Goal: Transaction & Acquisition: Download file/media

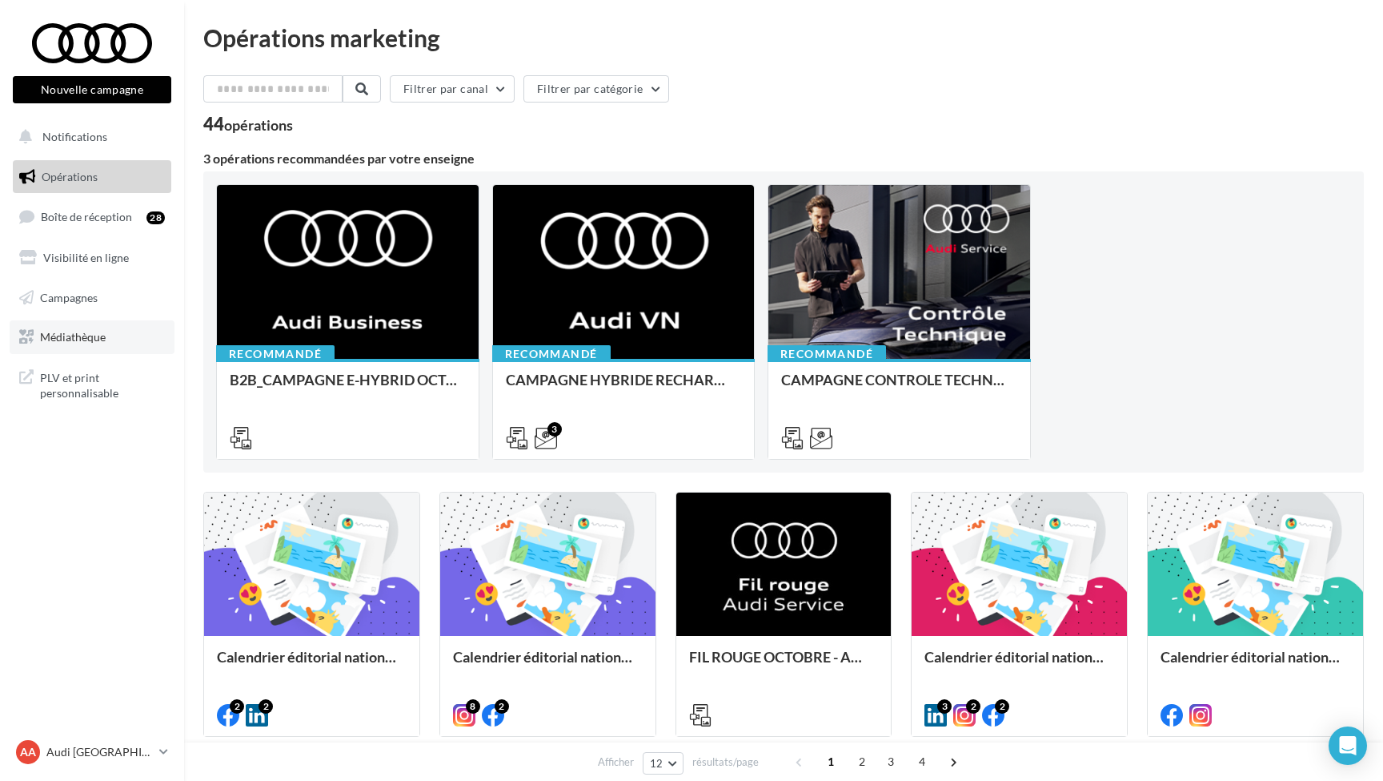
click at [70, 340] on span "Médiathèque" at bounding box center [73, 337] width 66 height 14
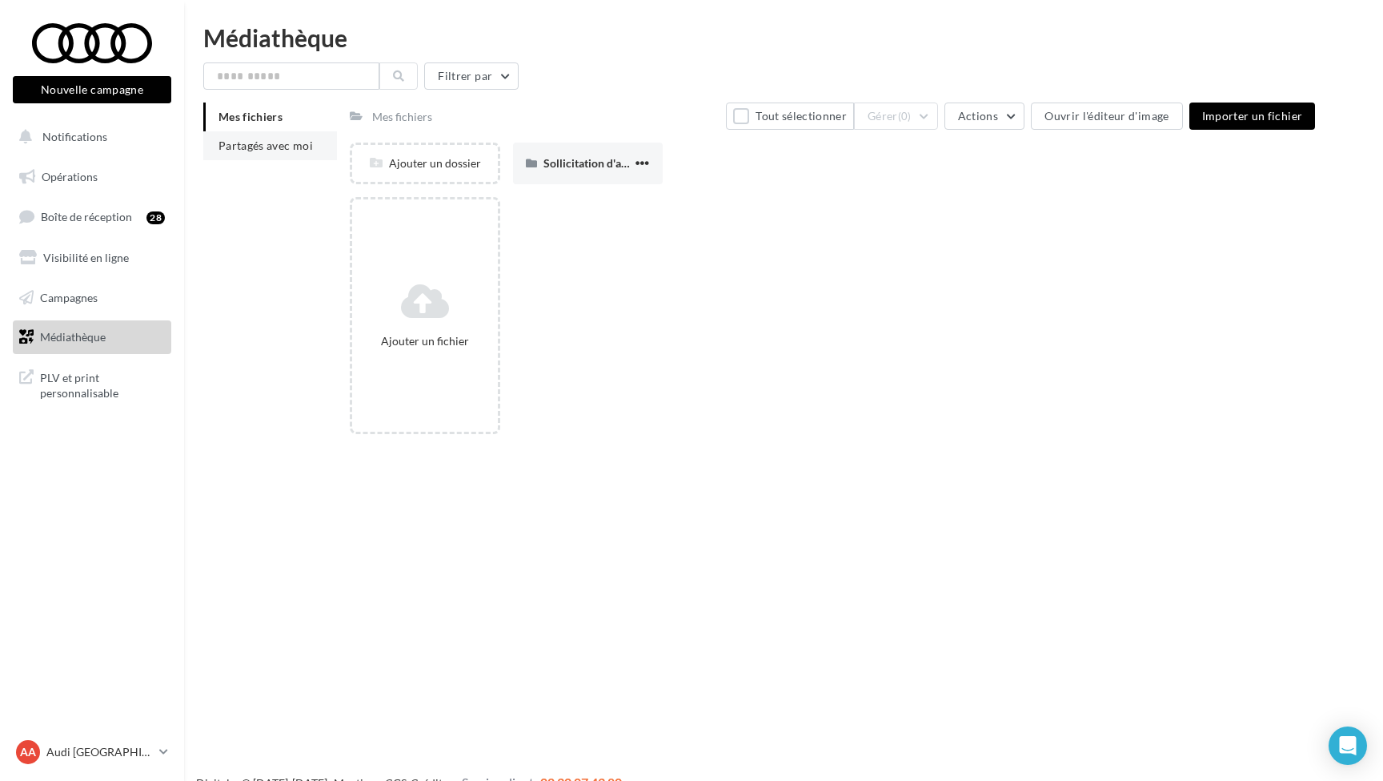
click at [294, 145] on span "Partagés avec moi" at bounding box center [266, 145] width 94 height 14
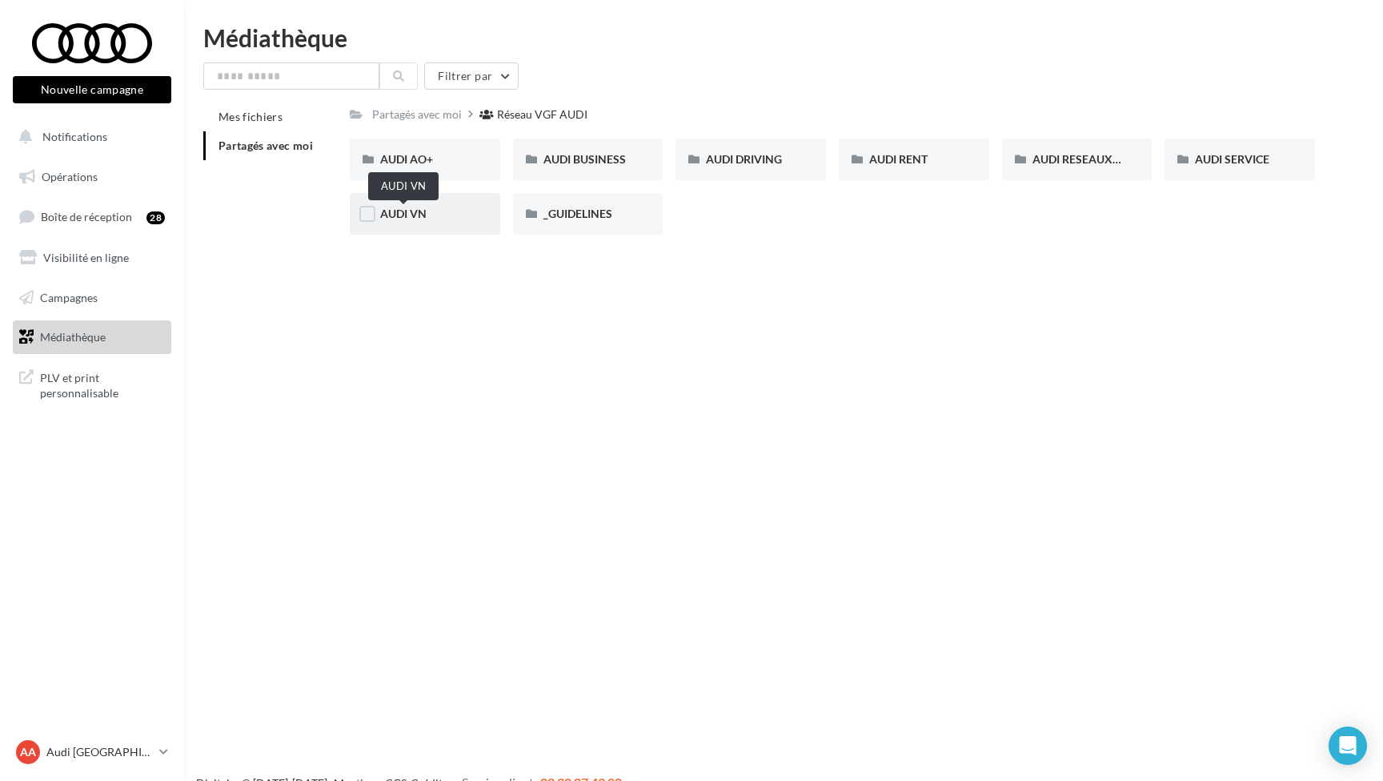
click at [415, 220] on span "AUDI VN" at bounding box center [403, 214] width 46 height 14
click at [94, 86] on button "Nouvelle campagne" at bounding box center [92, 89] width 159 height 27
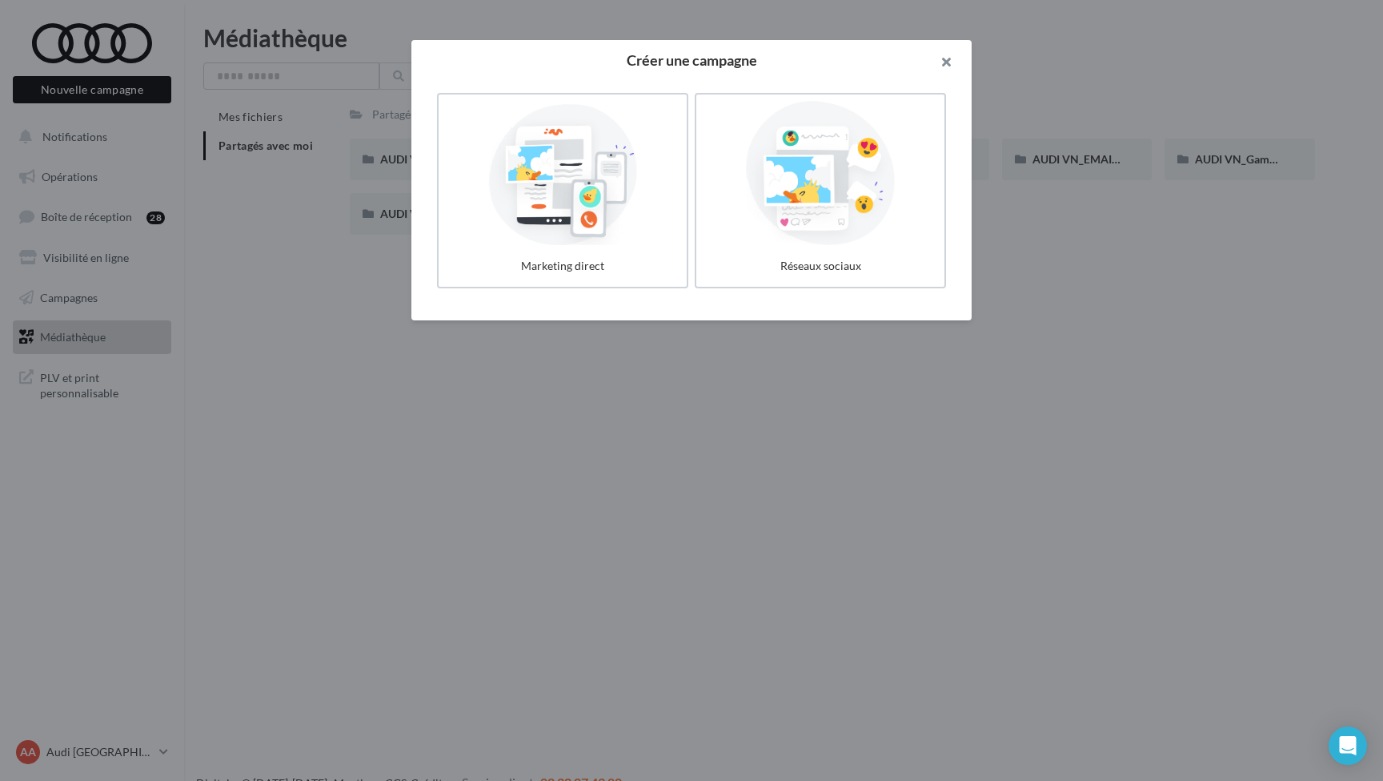
click at [947, 59] on button "button" at bounding box center [940, 64] width 64 height 48
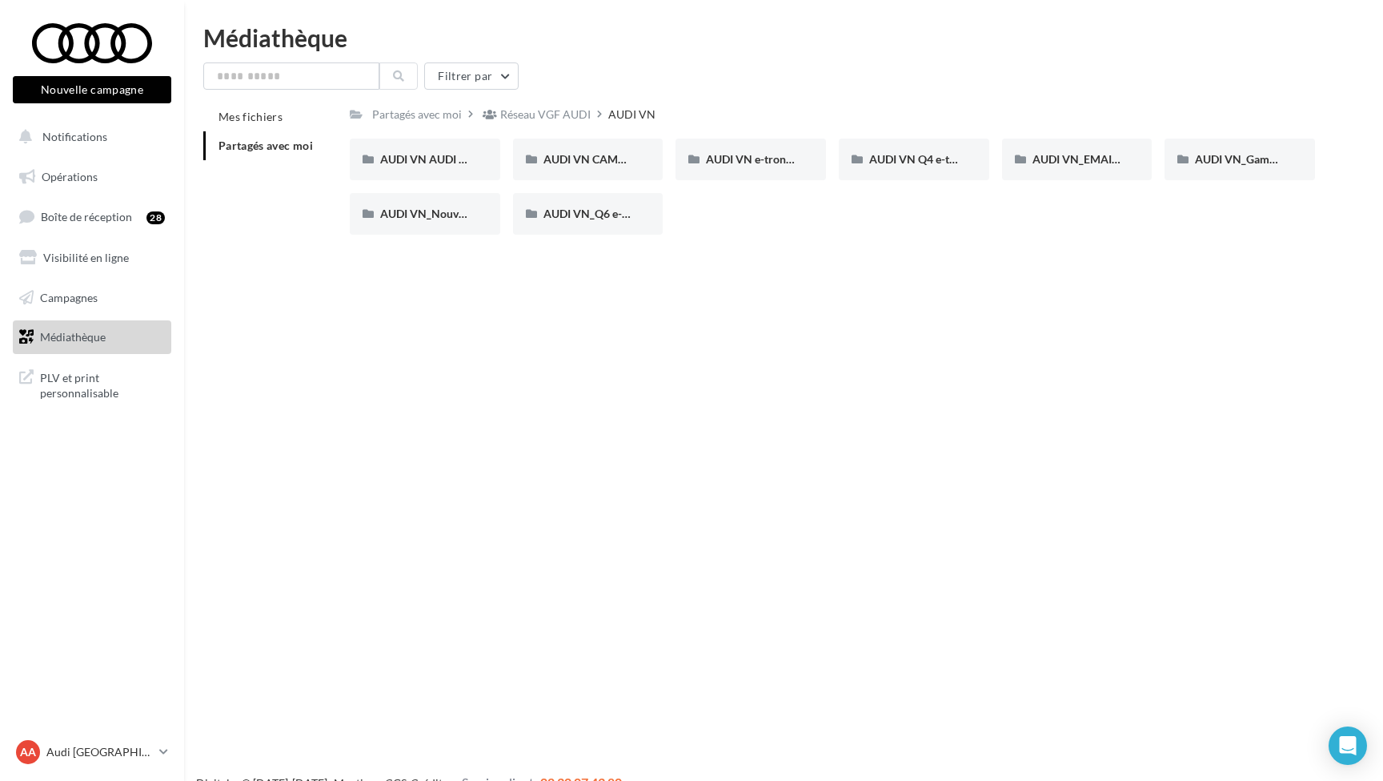
click at [118, 50] on div at bounding box center [92, 43] width 128 height 40
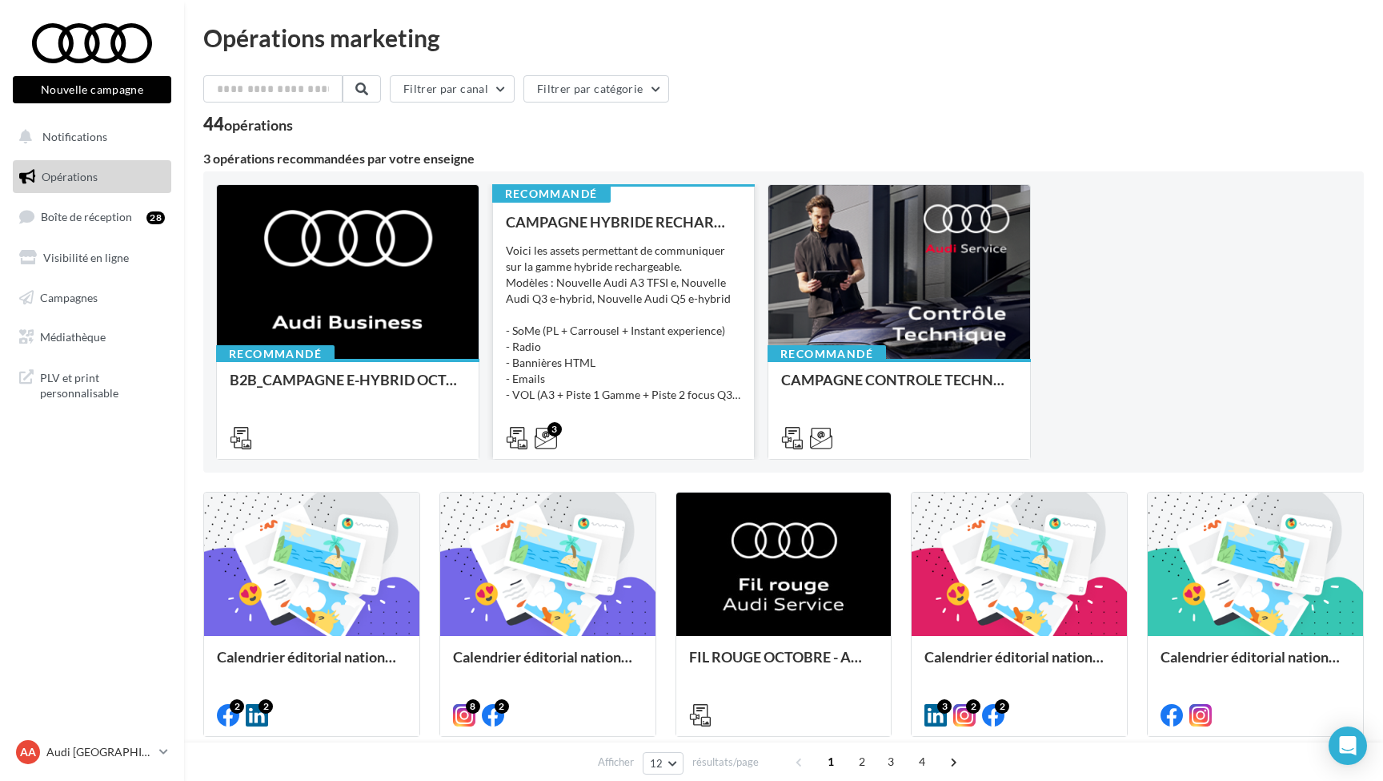
click at [618, 373] on div "Voici les assets permettant de communiquer sur la gamme hybride rechargeable. M…" at bounding box center [624, 323] width 236 height 160
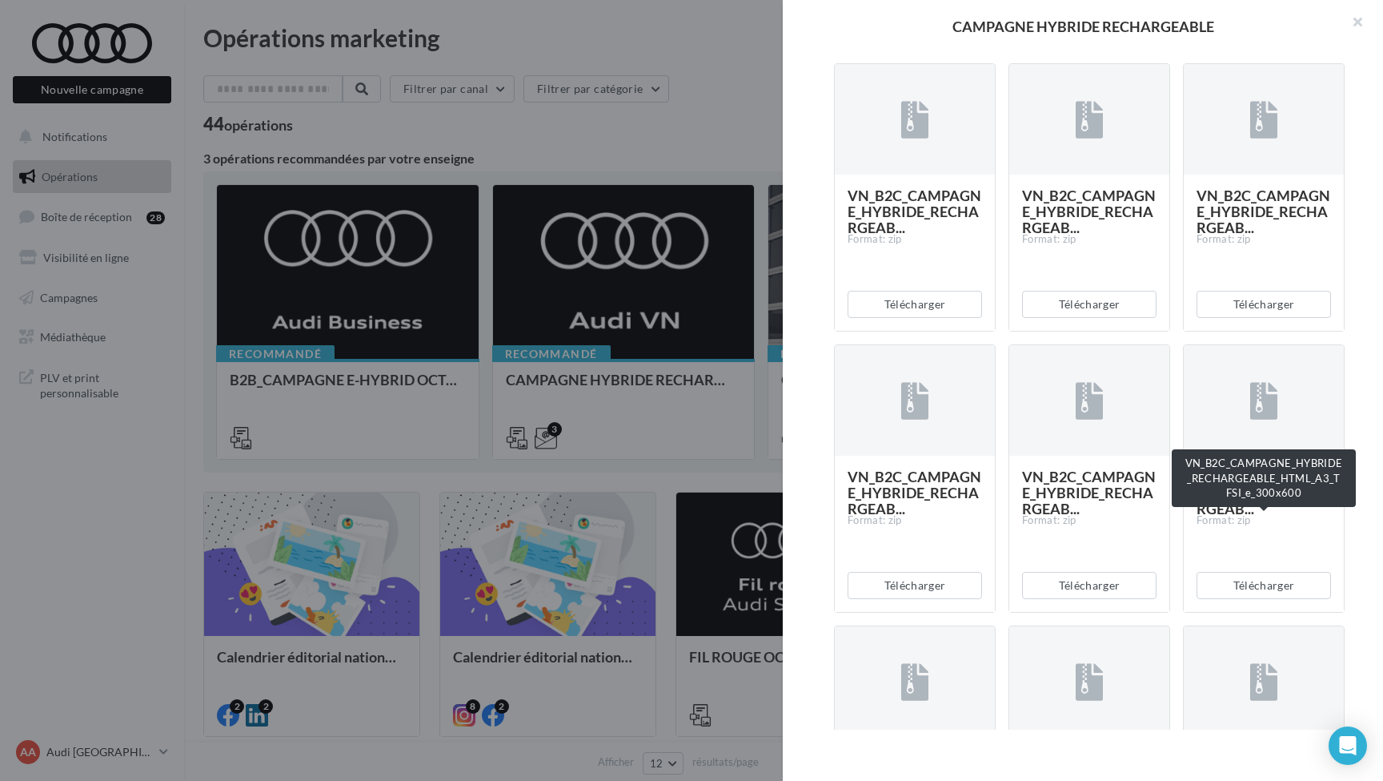
scroll to position [4207, 0]
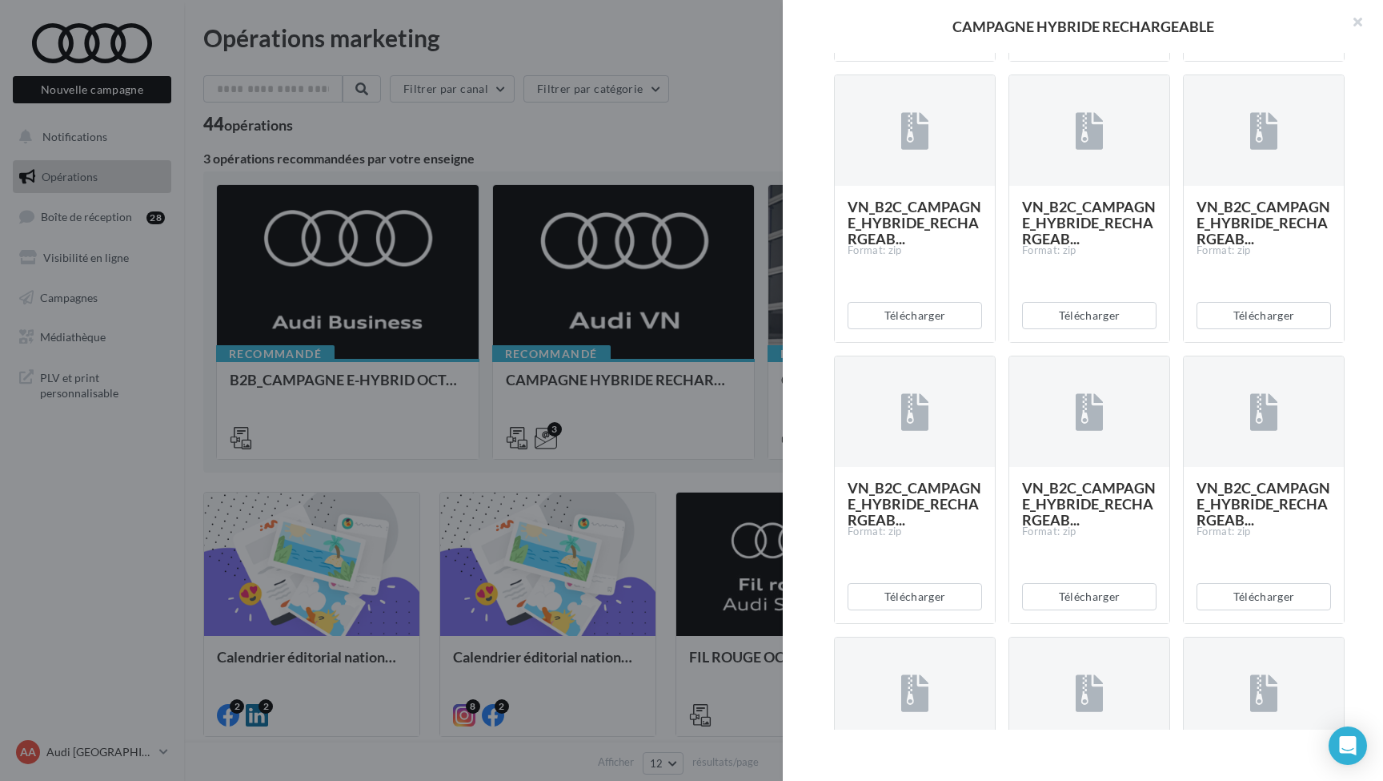
click at [1258, 48] on button "Télécharger" at bounding box center [1264, 34] width 134 height 27
click at [1092, 48] on button "Télécharger" at bounding box center [1089, 34] width 134 height 27
click at [920, 48] on button "Télécharger" at bounding box center [915, 34] width 134 height 27
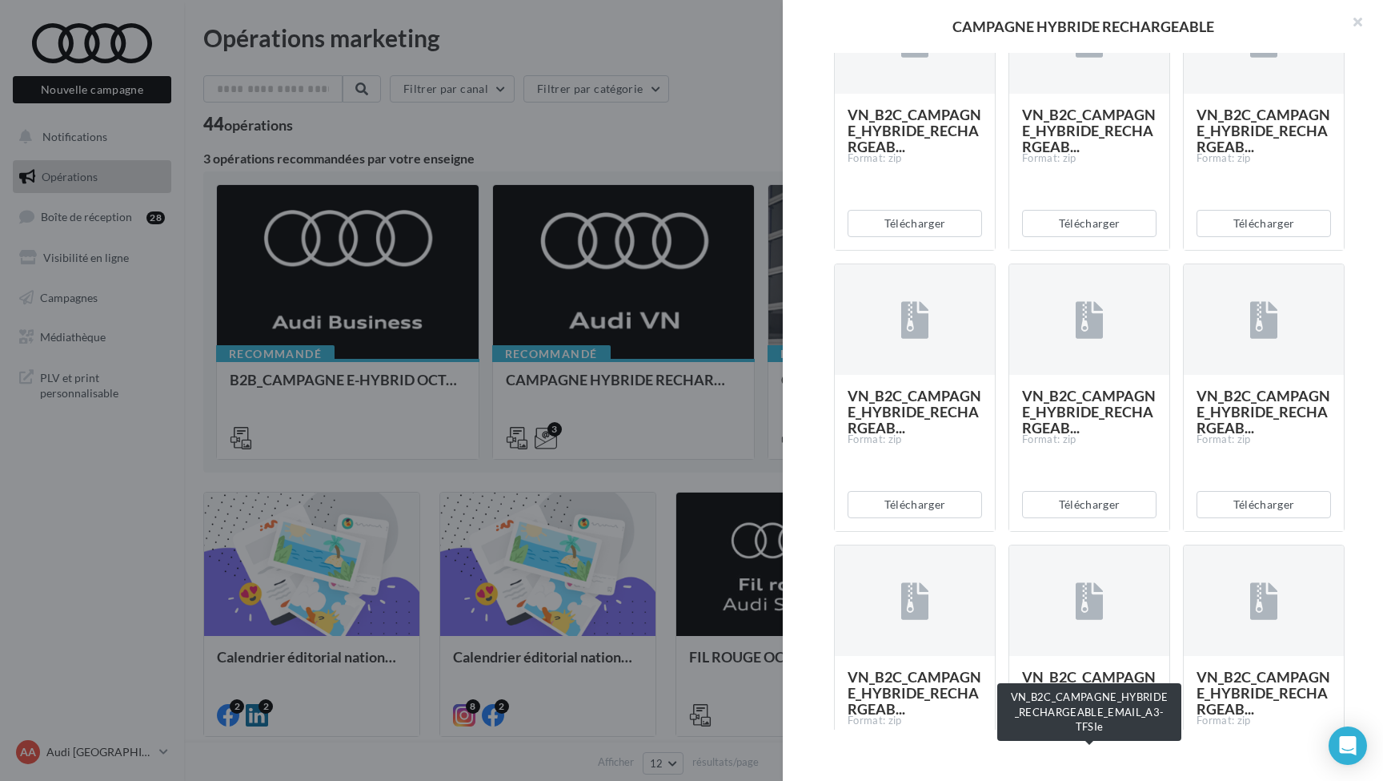
scroll to position [3714, 0]
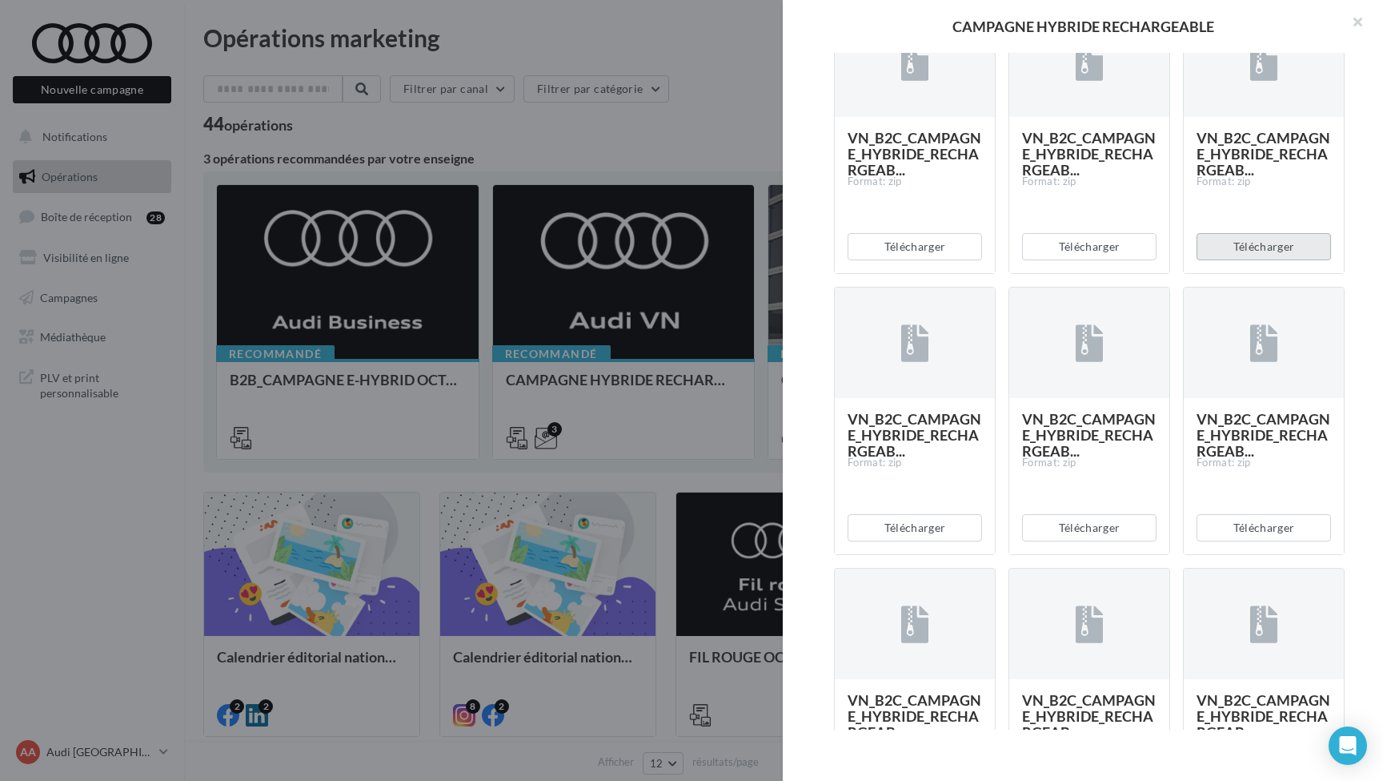
click at [1256, 260] on button "Télécharger" at bounding box center [1264, 246] width 134 height 27
click at [1088, 260] on button "Télécharger" at bounding box center [1089, 246] width 134 height 27
click at [912, 260] on button "Télécharger" at bounding box center [915, 246] width 134 height 27
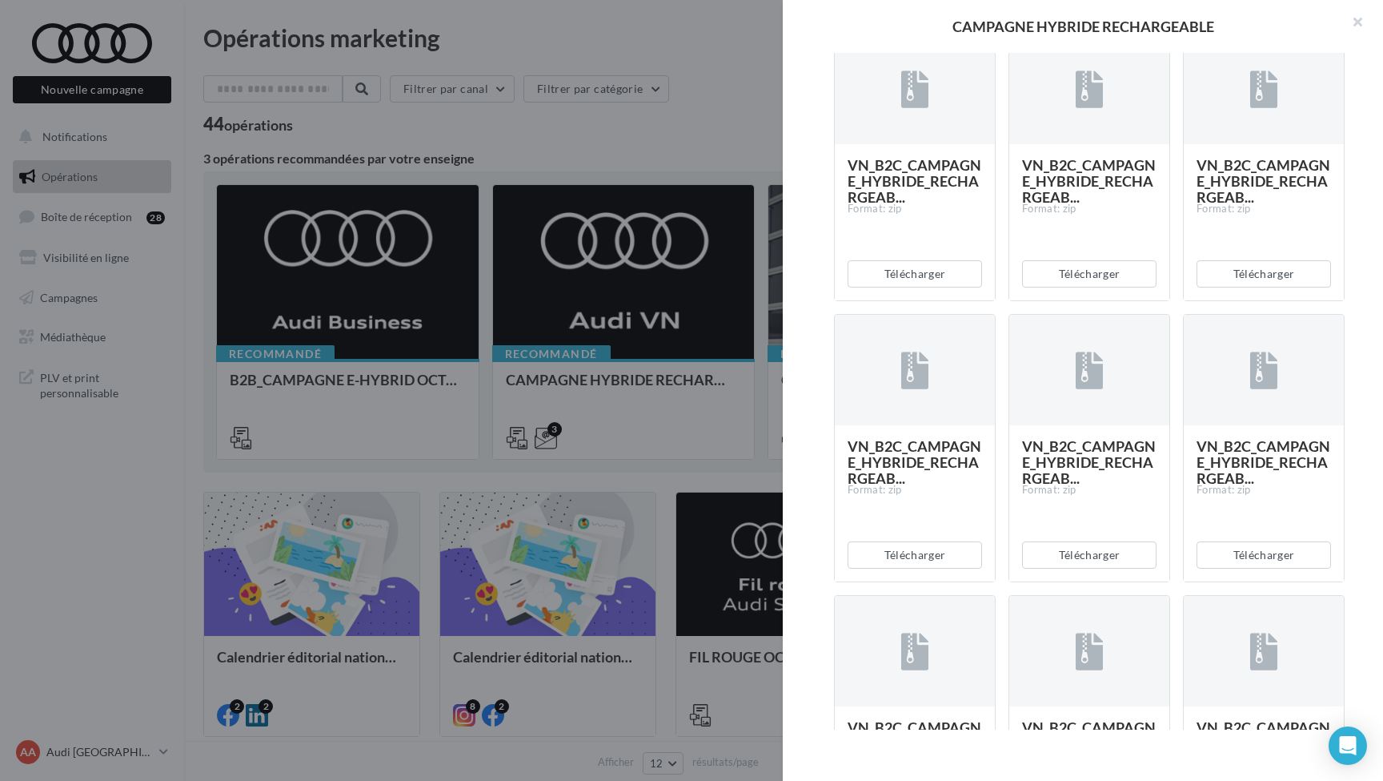
scroll to position [3673, 0]
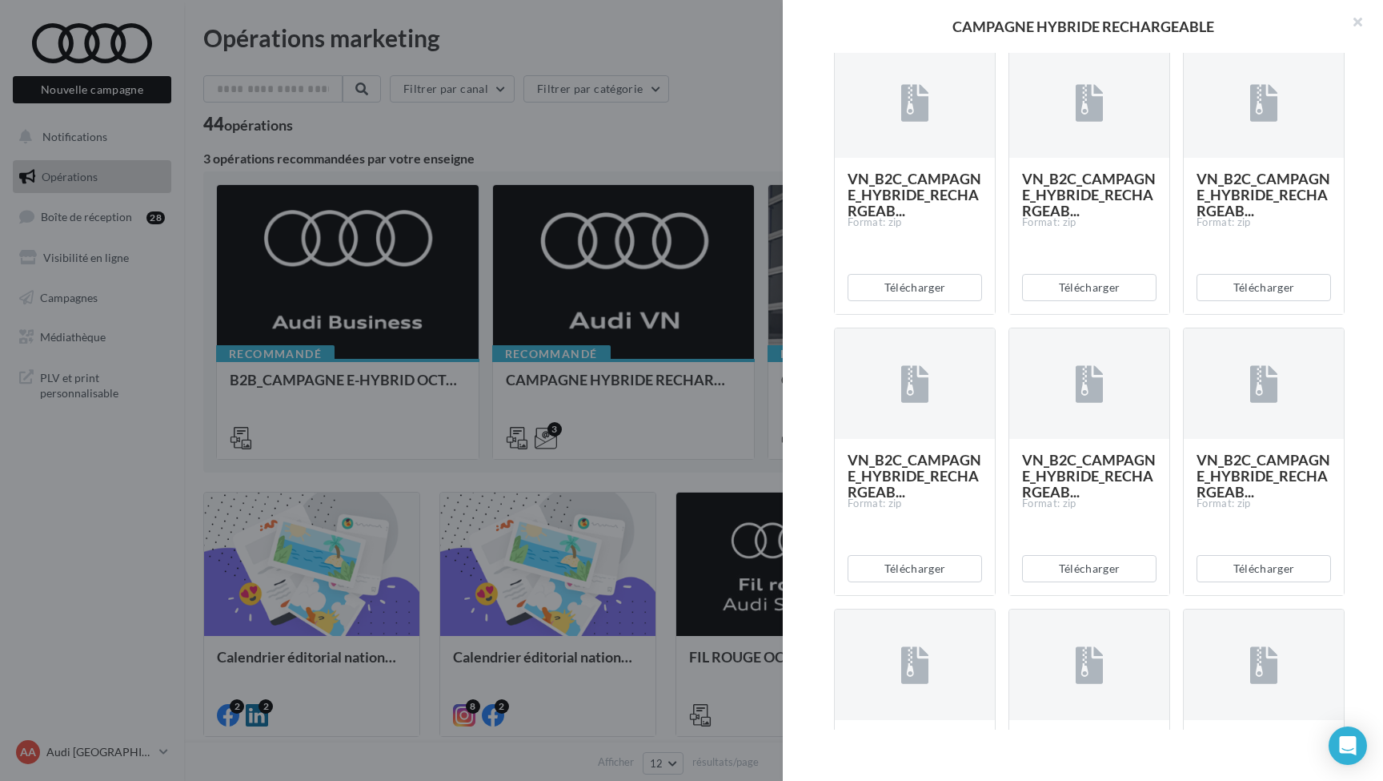
click at [1257, 20] on button "Télécharger" at bounding box center [1264, 6] width 134 height 27
click at [1081, 20] on button "Télécharger" at bounding box center [1089, 6] width 134 height 27
click at [918, 20] on button "Télécharger" at bounding box center [915, 6] width 134 height 27
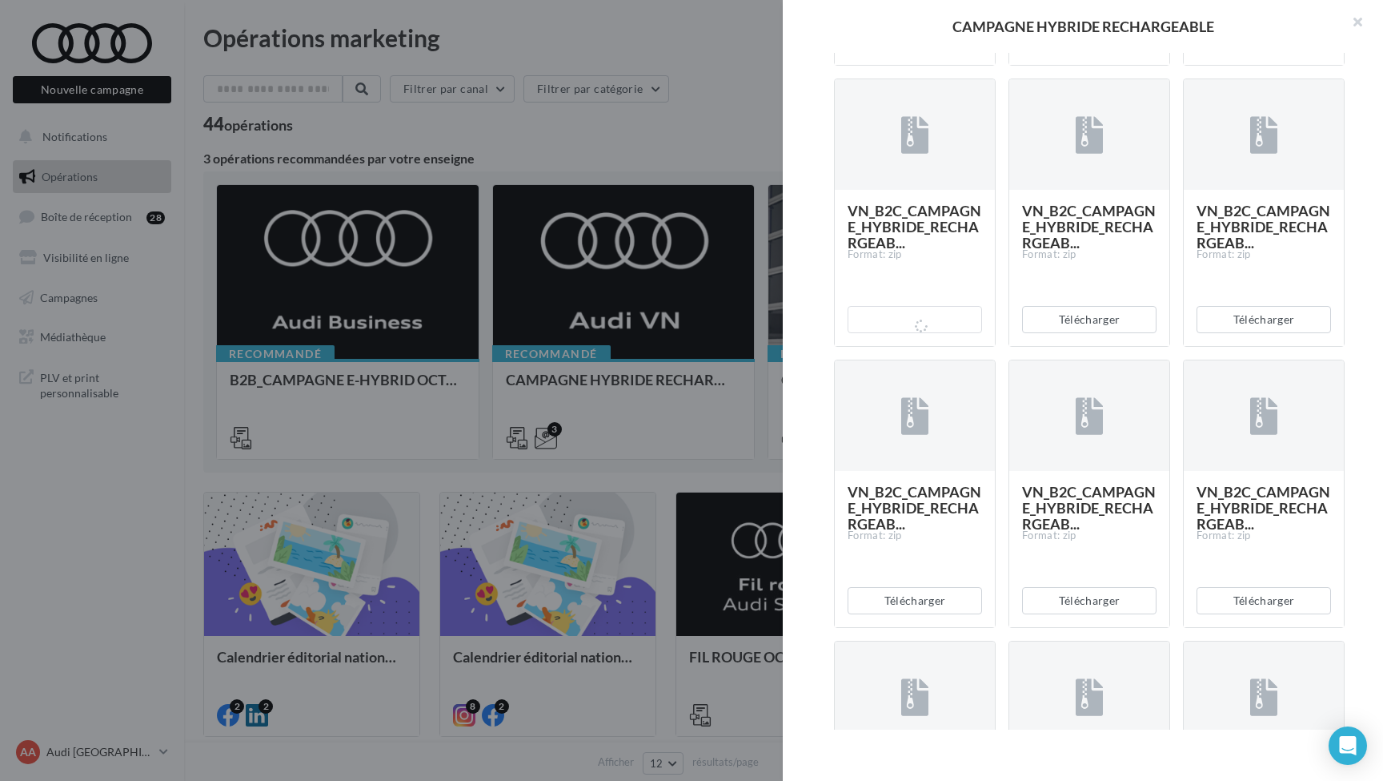
scroll to position [3331, 0]
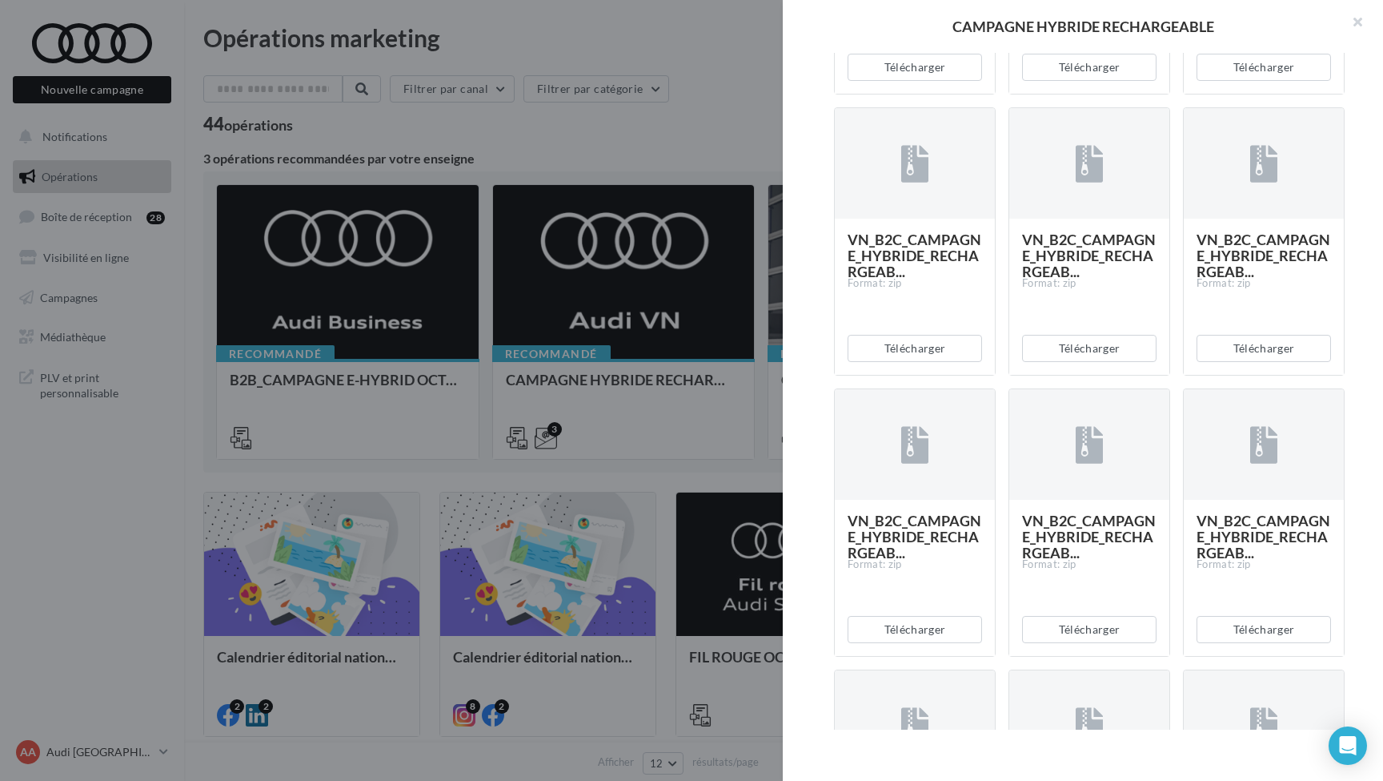
click at [799, 439] on div "Description Voici les assets permettant de communiquer sur la gamme hybride rec…" at bounding box center [1089, 391] width 613 height 676
click at [1265, 81] on button "Télécharger" at bounding box center [1264, 67] width 134 height 27
click at [1102, 81] on button "Télécharger" at bounding box center [1089, 67] width 134 height 27
click at [919, 81] on button "Télécharger" at bounding box center [915, 67] width 134 height 27
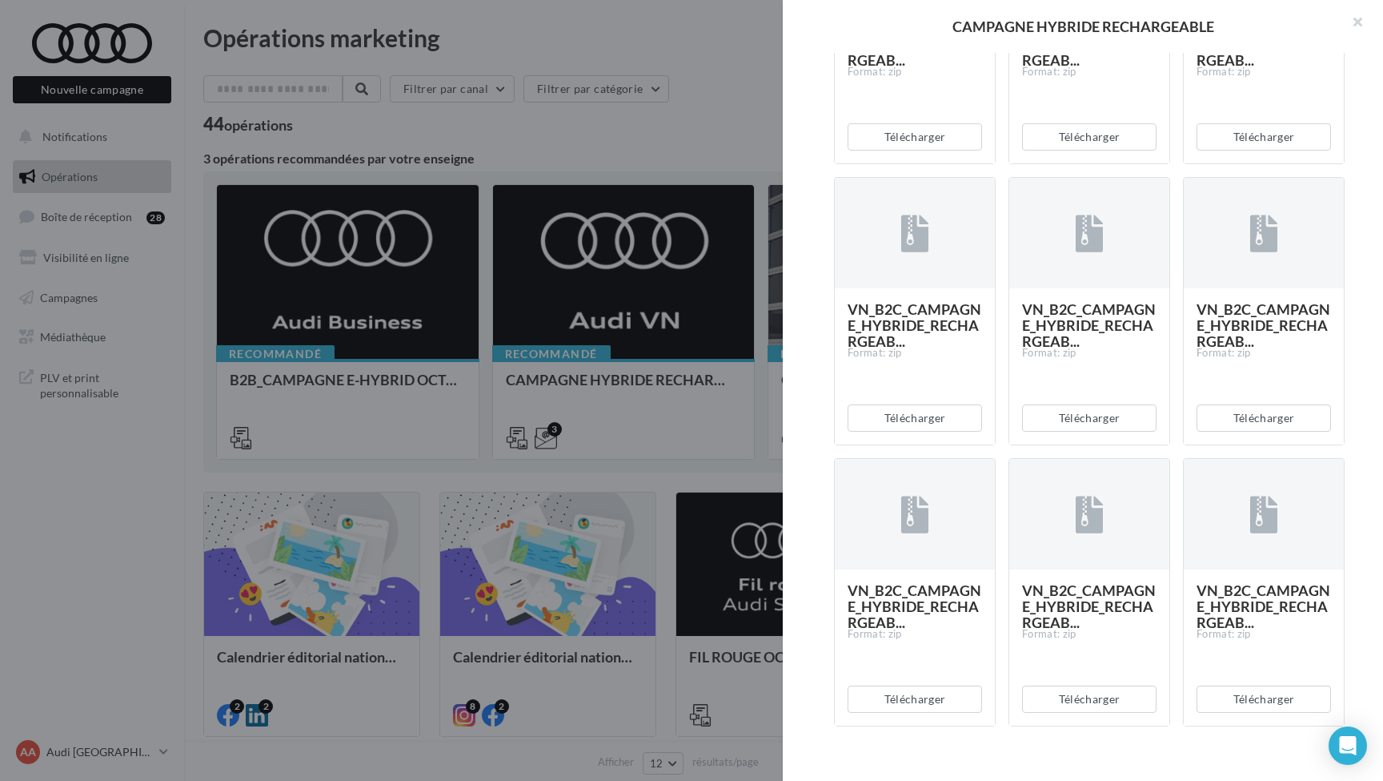
scroll to position [2962, 0]
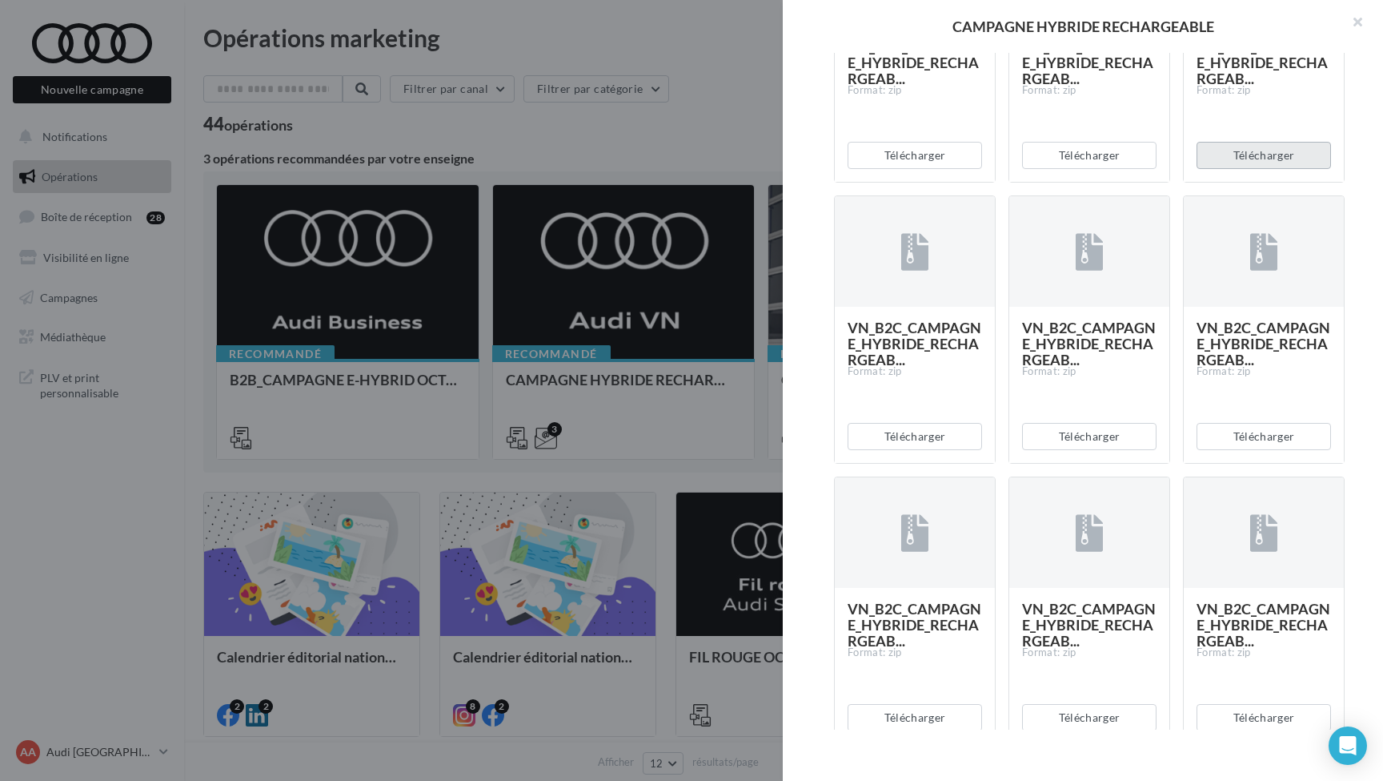
click at [1258, 169] on button "Télécharger" at bounding box center [1264, 155] width 134 height 27
click at [1095, 169] on button "Télécharger" at bounding box center [1089, 155] width 134 height 27
click at [920, 169] on button "Télécharger" at bounding box center [915, 155] width 134 height 27
